Goal: Task Accomplishment & Management: Use online tool/utility

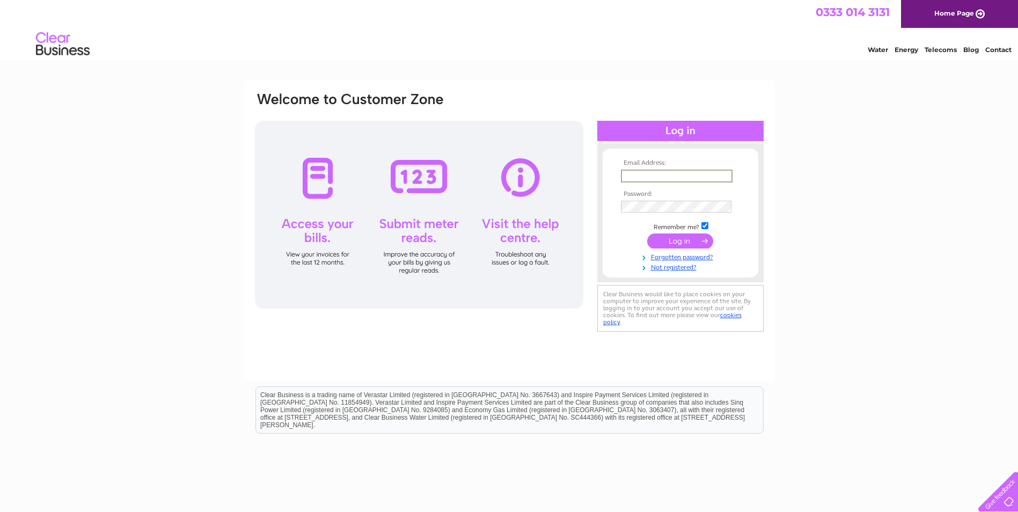
type input "[PERSON_NAME][EMAIL_ADDRESS][DOMAIN_NAME]"
click at [647, 234] on input "submit" at bounding box center [680, 241] width 66 height 15
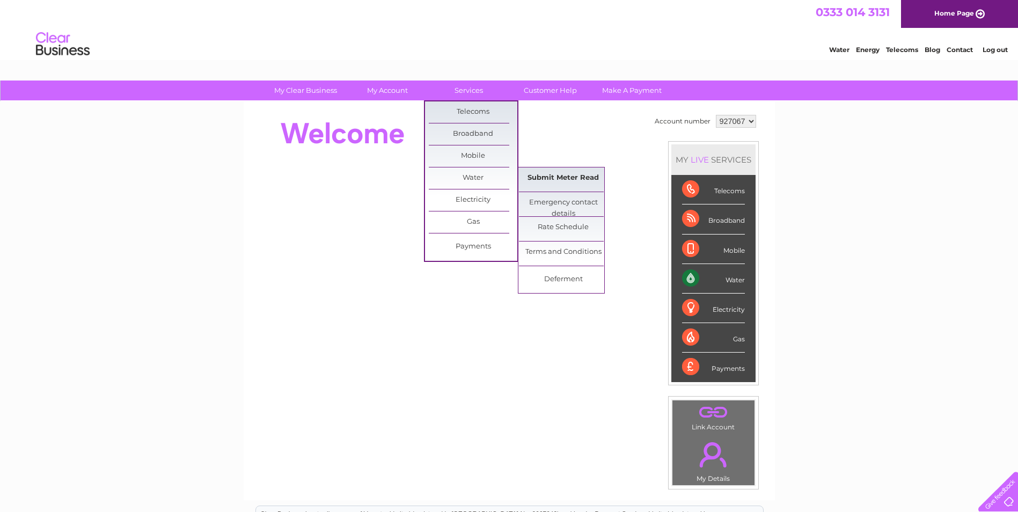
click at [543, 173] on link "Submit Meter Read" at bounding box center [563, 177] width 89 height 21
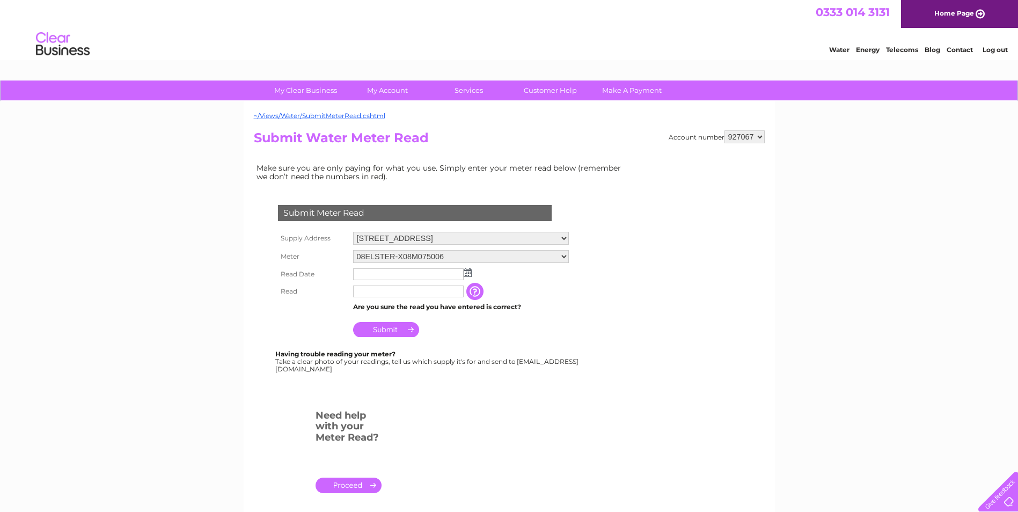
click at [373, 275] on input "text" at bounding box center [408, 274] width 111 height 12
click at [467, 279] on td at bounding box center [461, 274] width 221 height 17
click at [467, 273] on img at bounding box center [468, 272] width 8 height 9
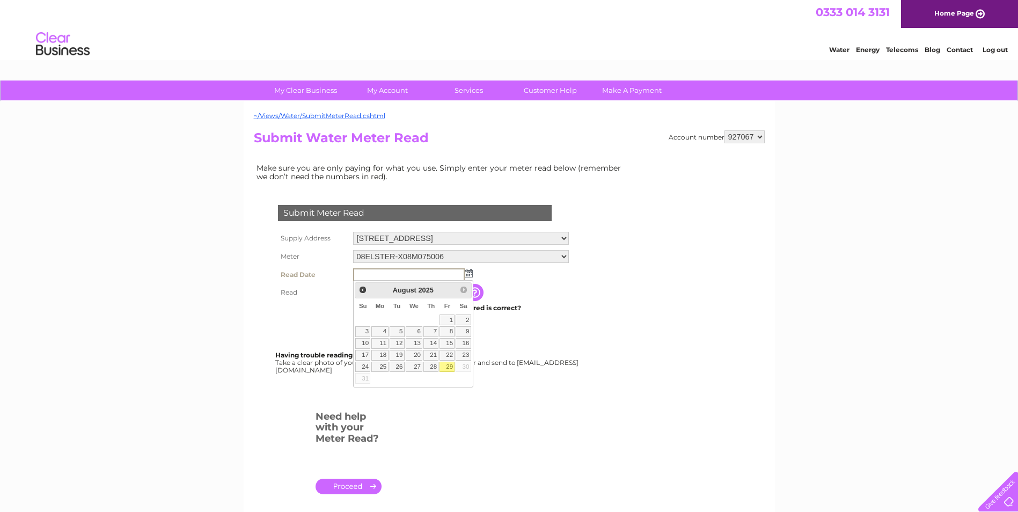
click at [444, 368] on link "29" at bounding box center [447, 367] width 15 height 11
type input "2025/08/29"
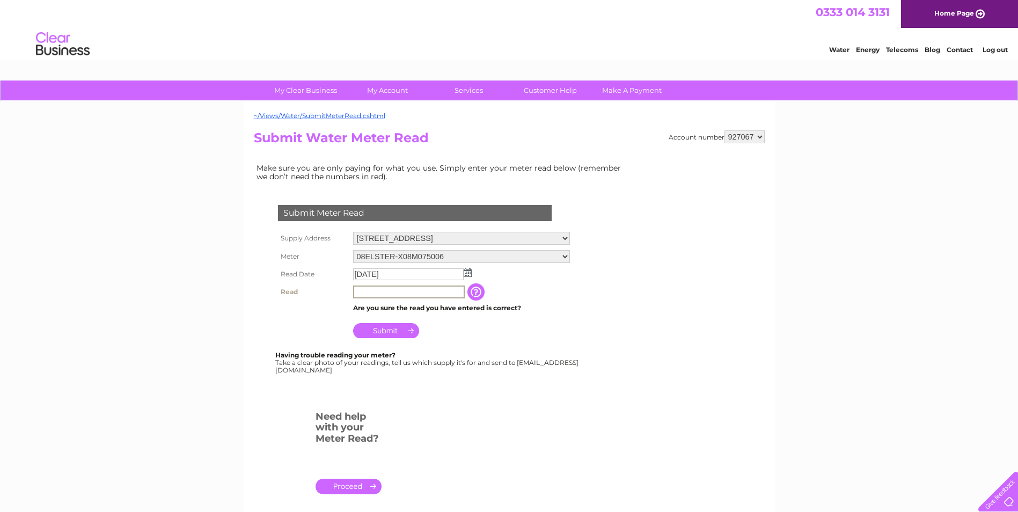
click at [383, 289] on input "text" at bounding box center [409, 292] width 112 height 13
paste input "1507"
type input "1507"
click at [402, 328] on input "Submit" at bounding box center [386, 329] width 66 height 15
